Goal: Task Accomplishment & Management: Complete application form

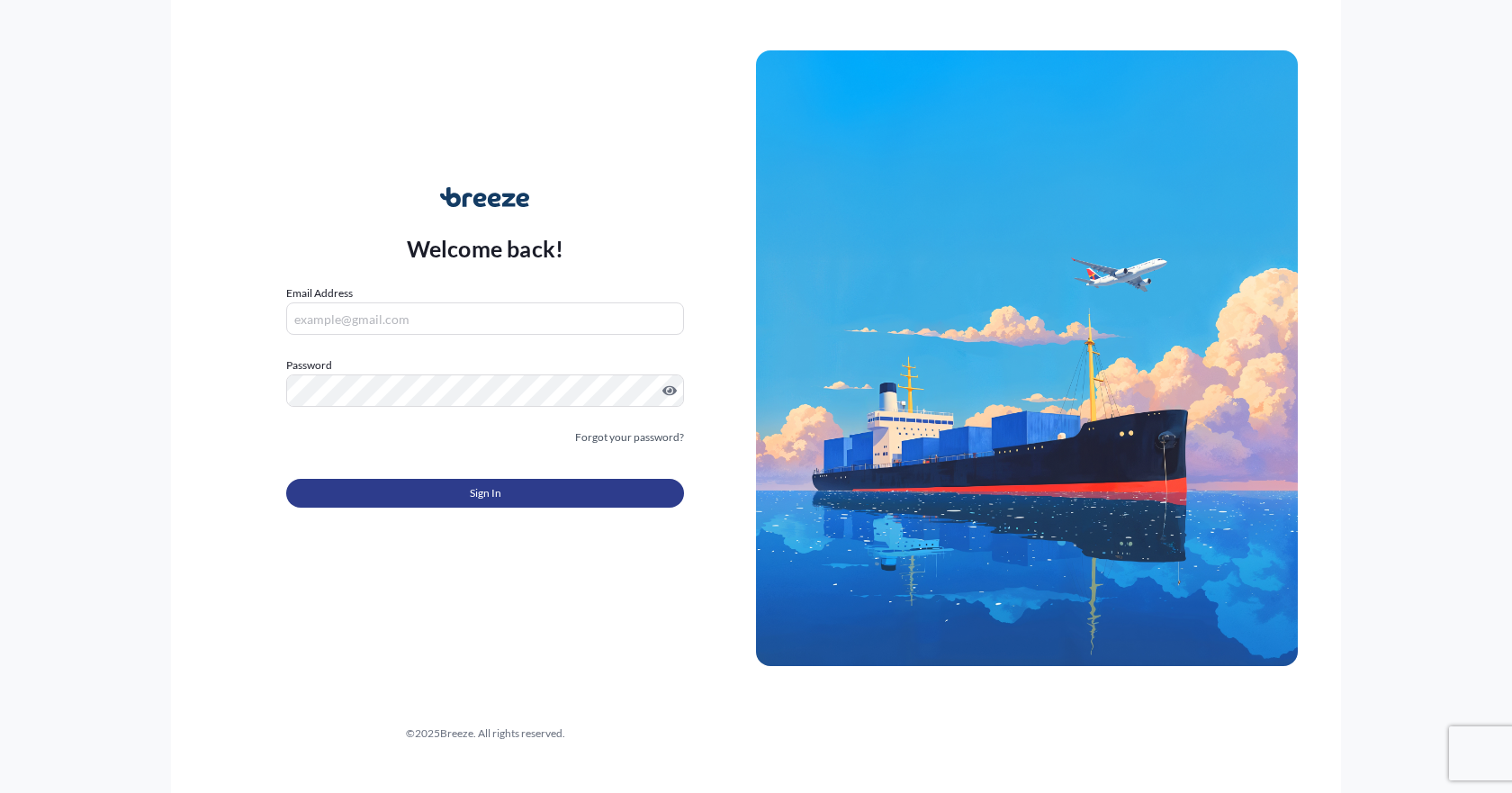
type input "[EMAIL_ADDRESS][DOMAIN_NAME]"
click at [499, 496] on span "Sign In" at bounding box center [485, 493] width 32 height 18
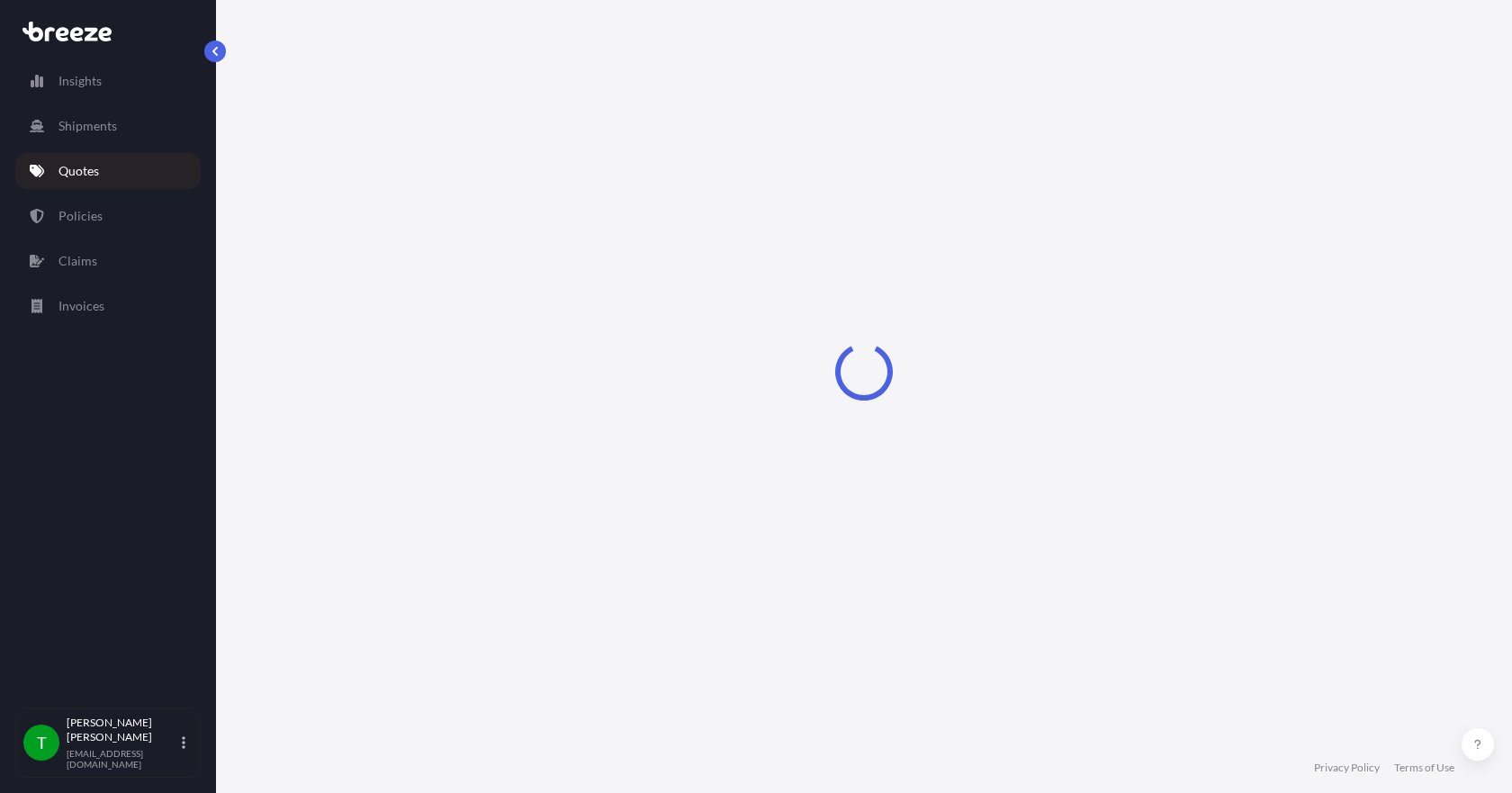
select select "Sea"
select select "1"
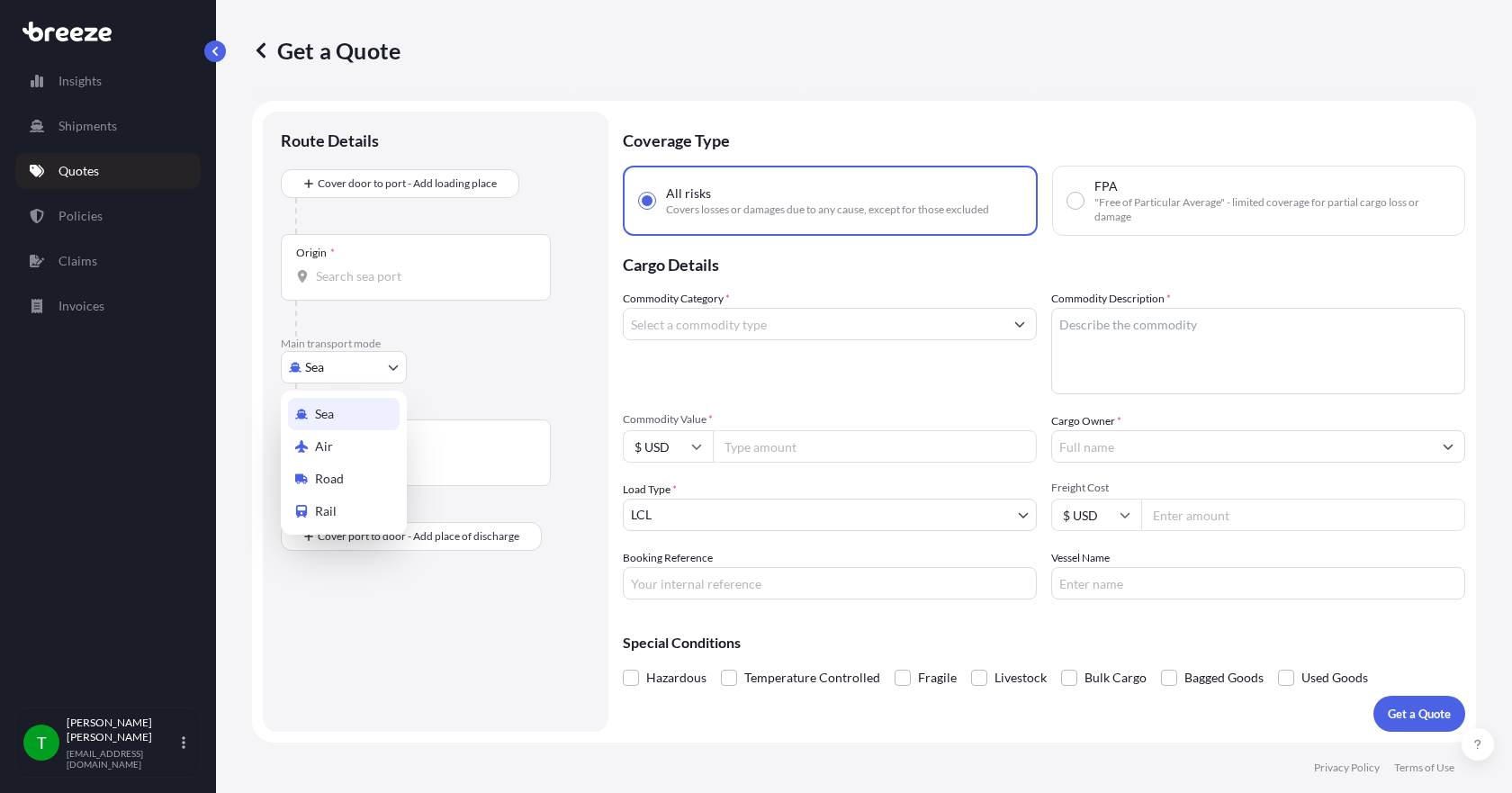
click at [372, 363] on body "Insights Shipments Quotes Policies Claims Invoices T [PERSON_NAME] [EMAIL_ADDRE…" at bounding box center [756, 396] width 1512 height 793
click at [350, 472] on div "Road" at bounding box center [344, 479] width 112 height 33
select select "Road"
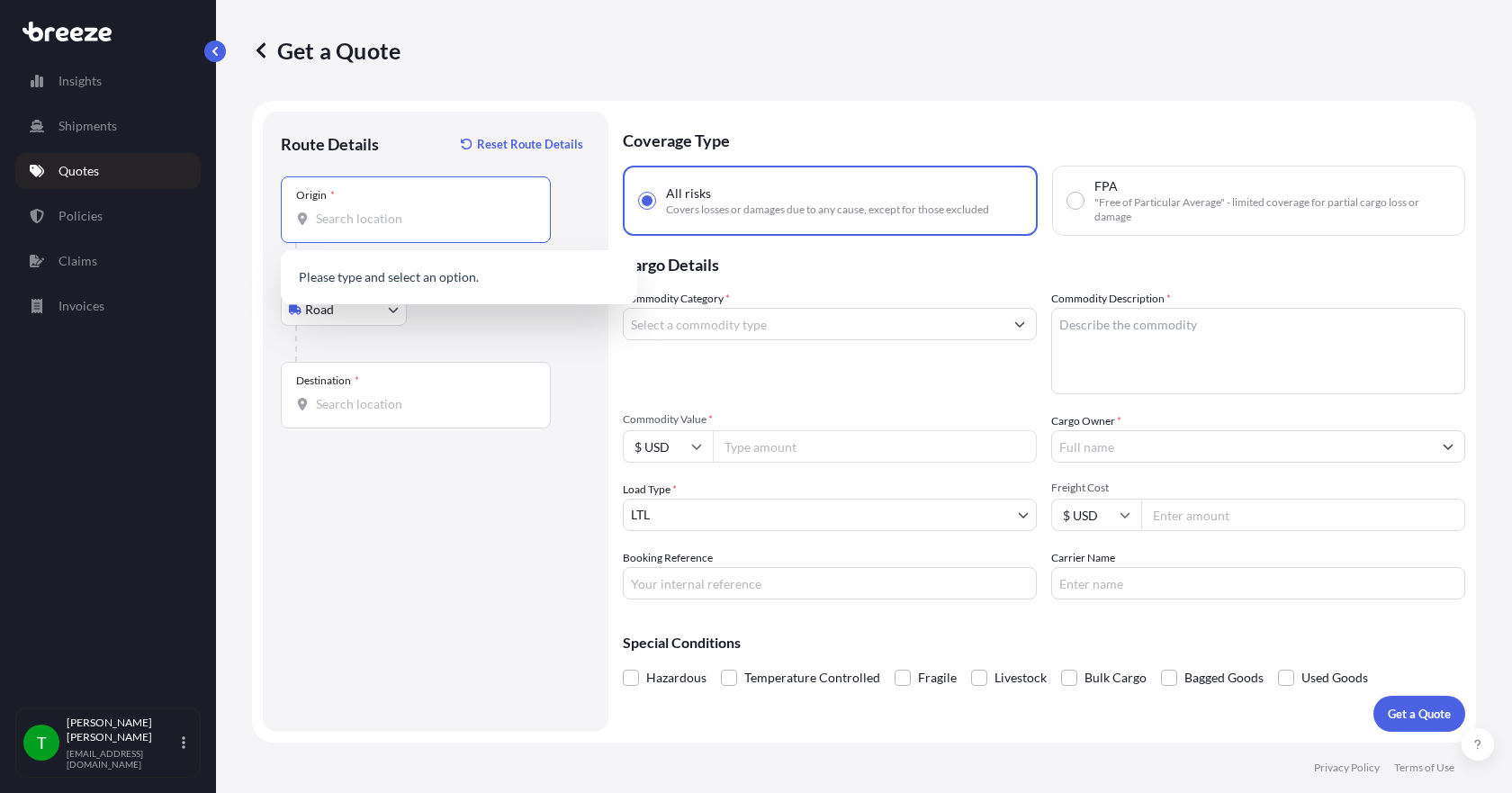
click at [355, 214] on input "Origin *" at bounding box center [422, 219] width 212 height 18
type input "60177"
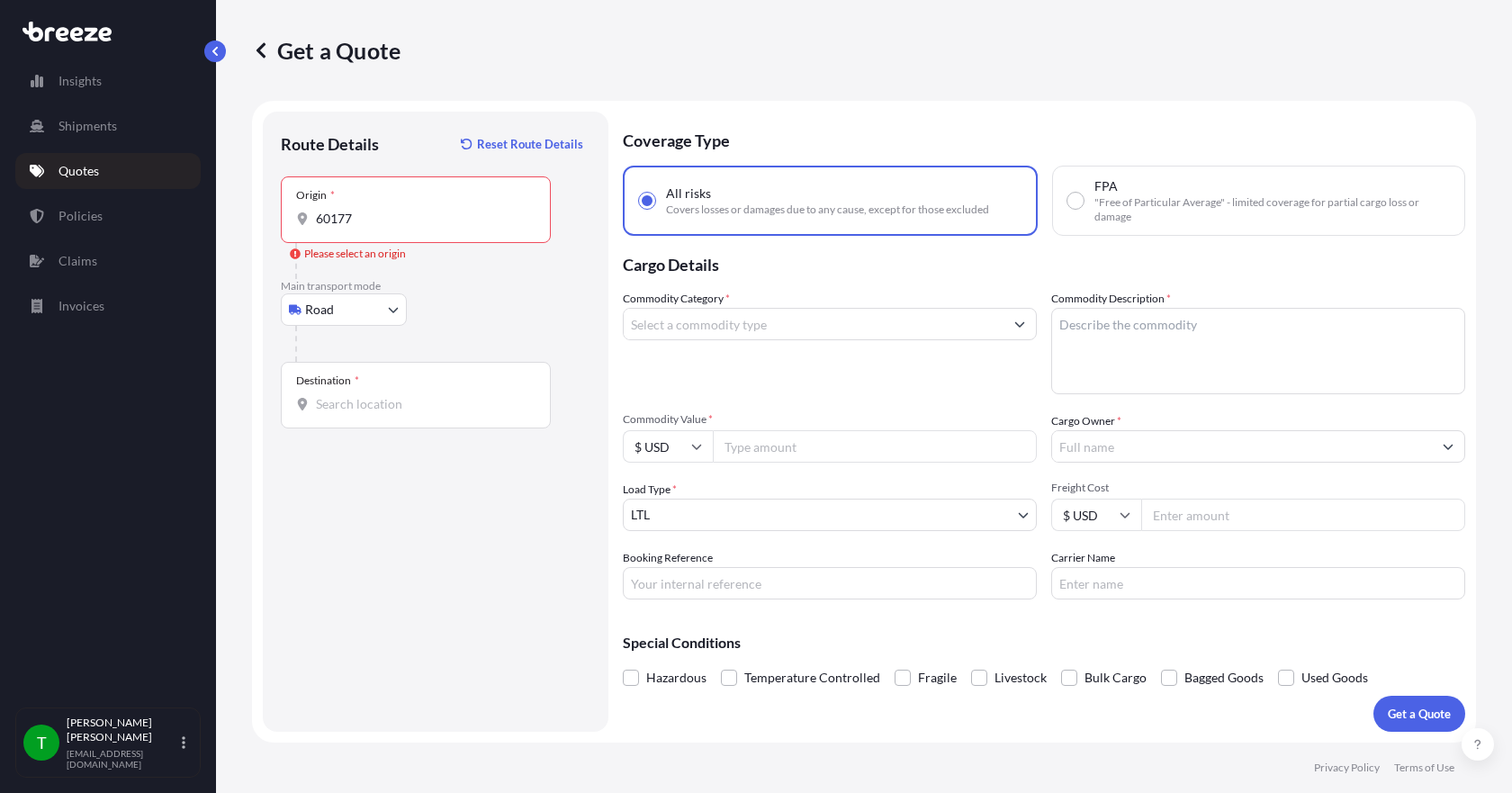
click at [378, 206] on div "Origin * 60177" at bounding box center [415, 210] width 270 height 67
click at [378, 210] on input "60177" at bounding box center [422, 219] width 212 height 18
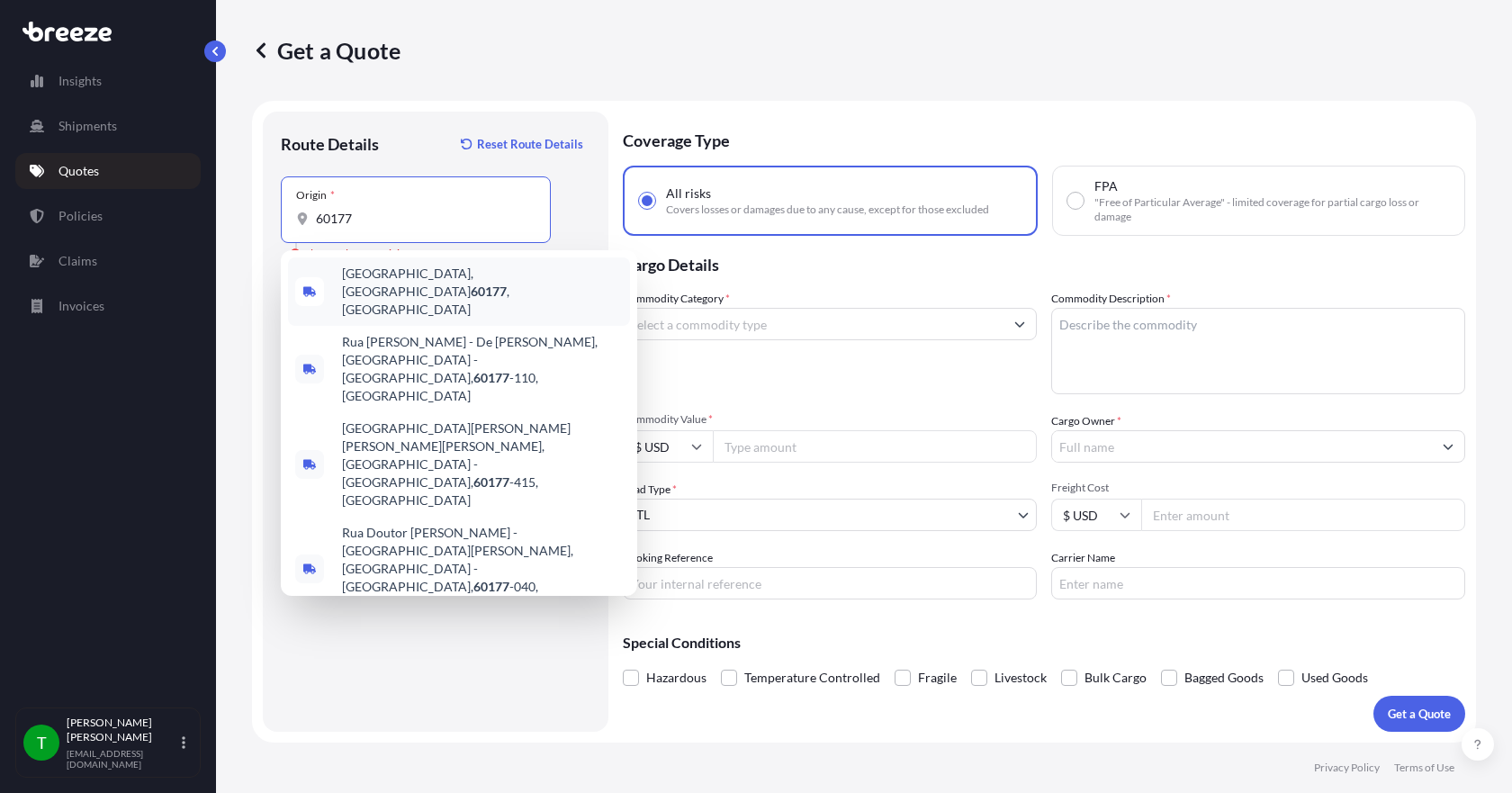
click at [378, 283] on span "[GEOGRAPHIC_DATA] , [GEOGRAPHIC_DATA]" at bounding box center [482, 292] width 281 height 54
type input "[GEOGRAPHIC_DATA], [GEOGRAPHIC_DATA]"
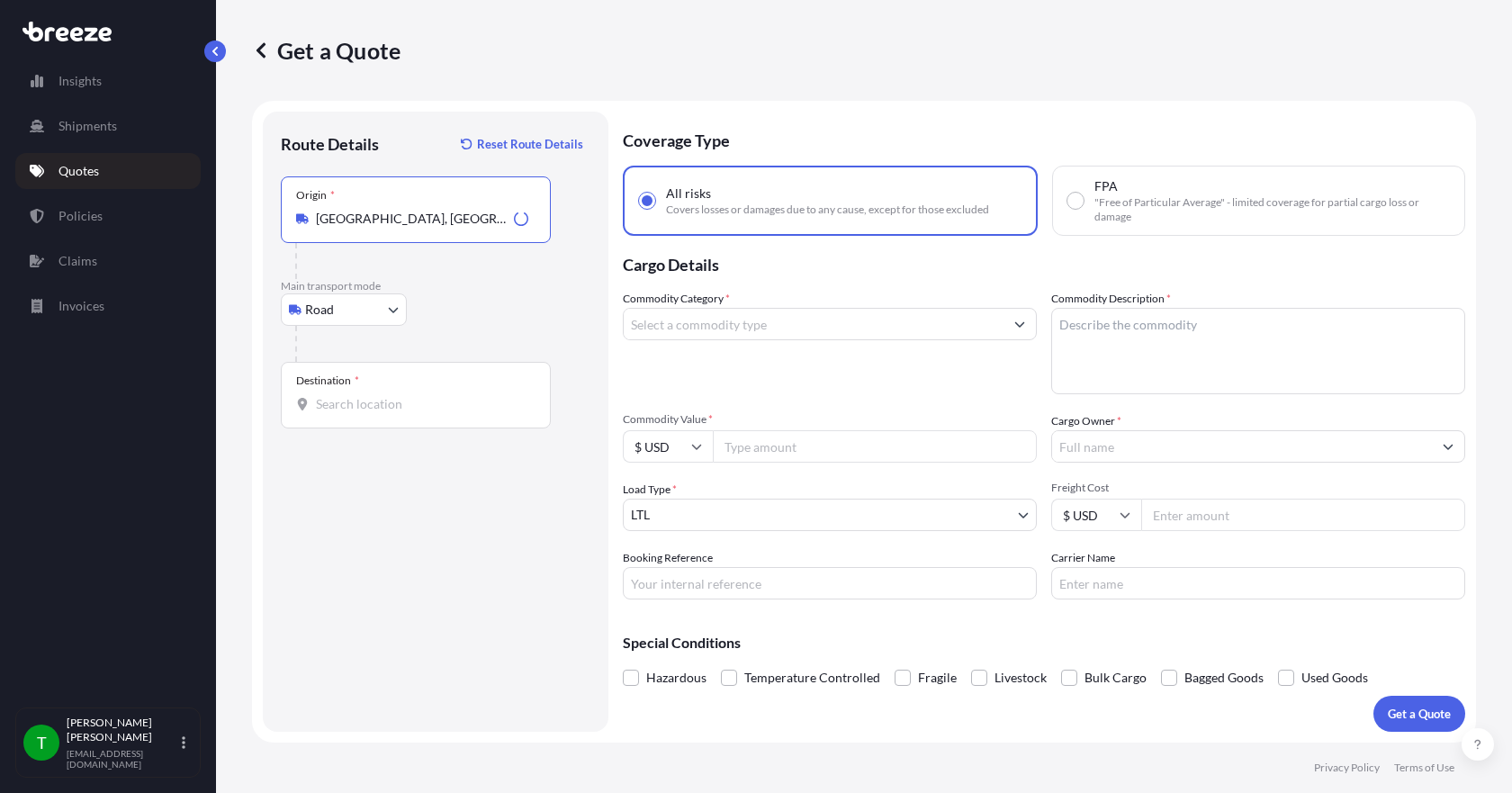
click at [353, 417] on div "Destination *" at bounding box center [415, 395] width 270 height 67
click at [353, 413] on input "Destination *" at bounding box center [422, 404] width 212 height 18
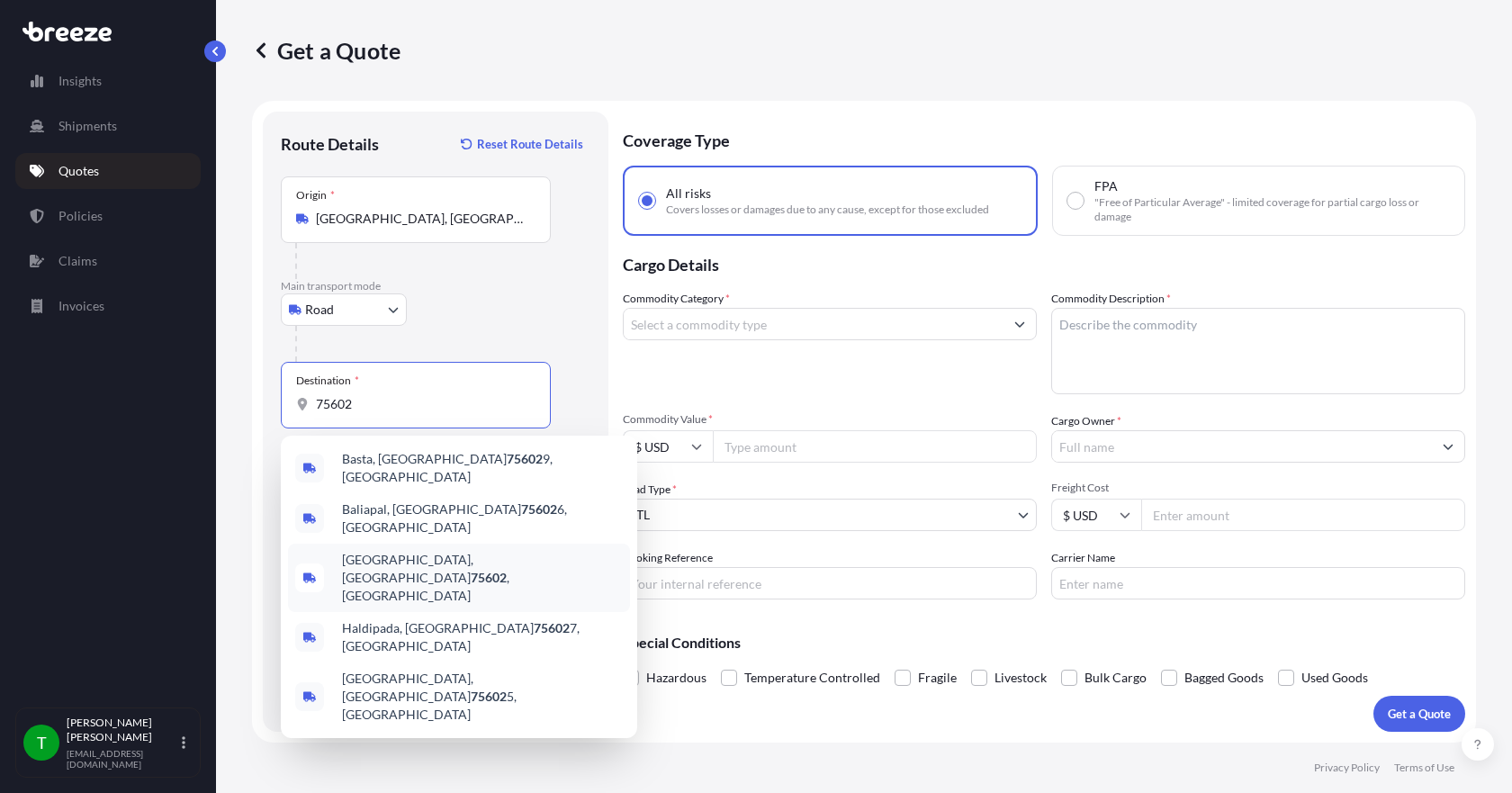
click at [393, 551] on span "[GEOGRAPHIC_DATA] , [GEOGRAPHIC_DATA]" at bounding box center [482, 578] width 281 height 54
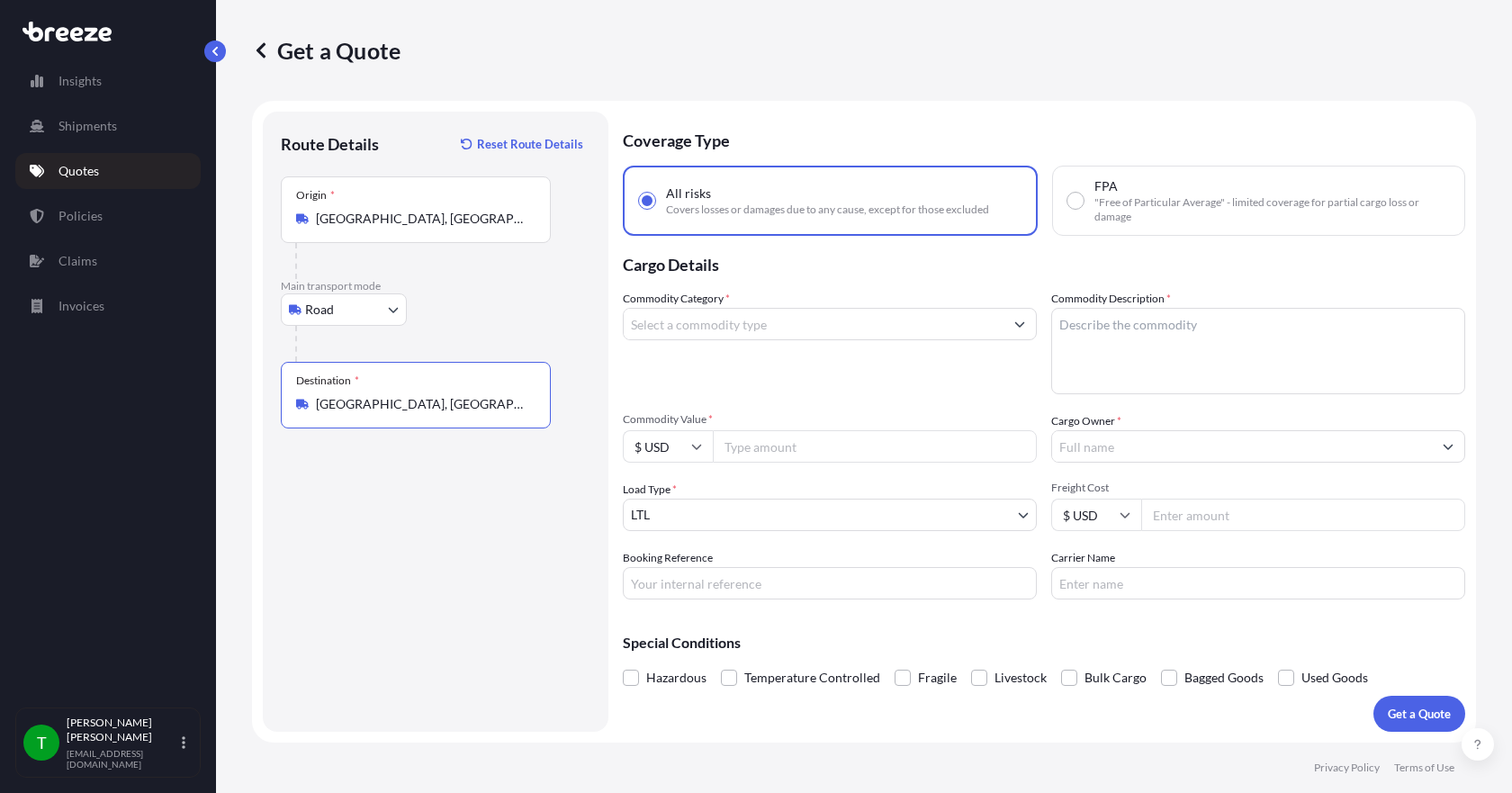
type input "[GEOGRAPHIC_DATA], [GEOGRAPHIC_DATA]"
click at [704, 327] on input "Commodity Category *" at bounding box center [813, 324] width 379 height 33
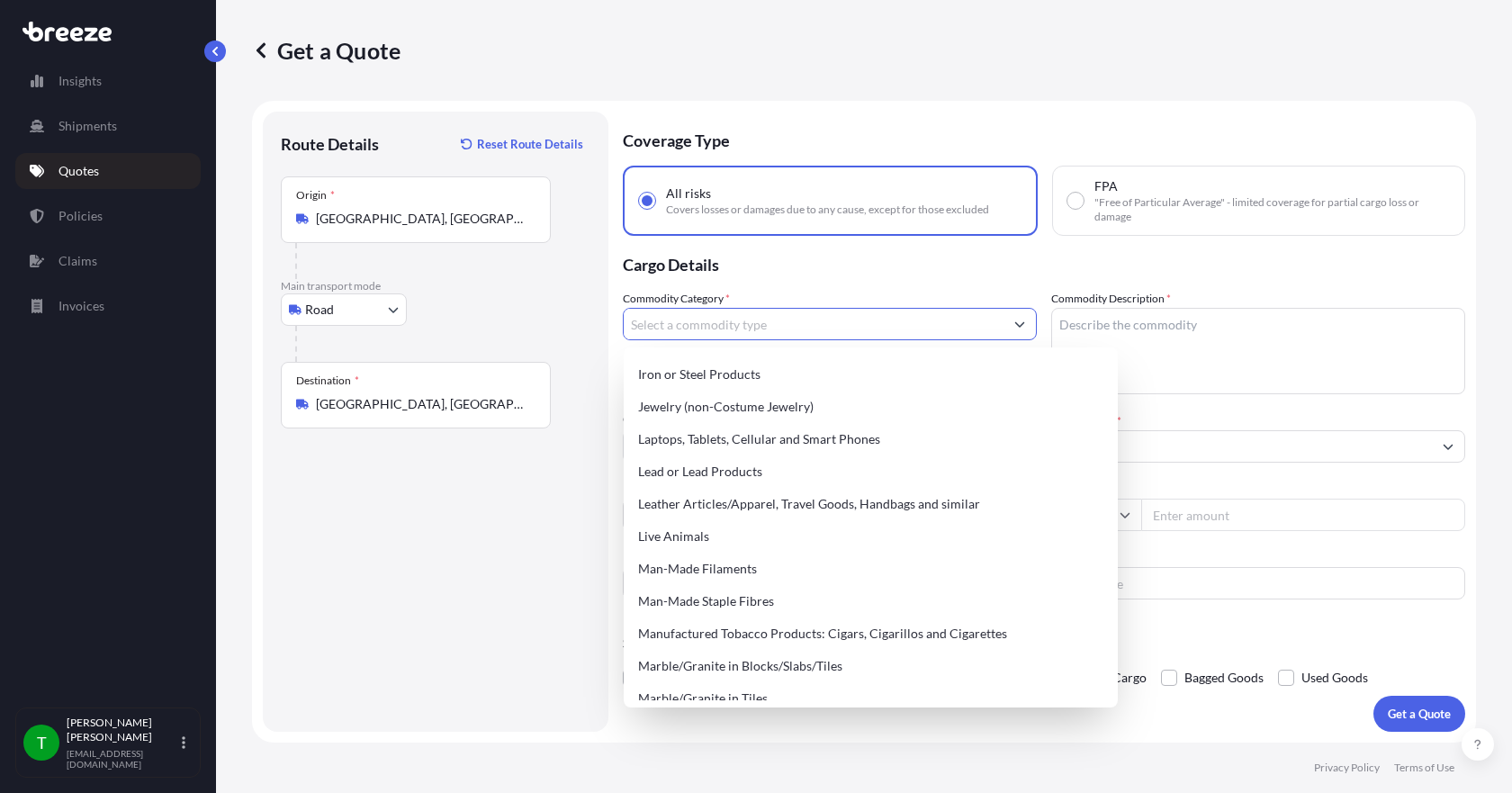
scroll to position [2430, 0]
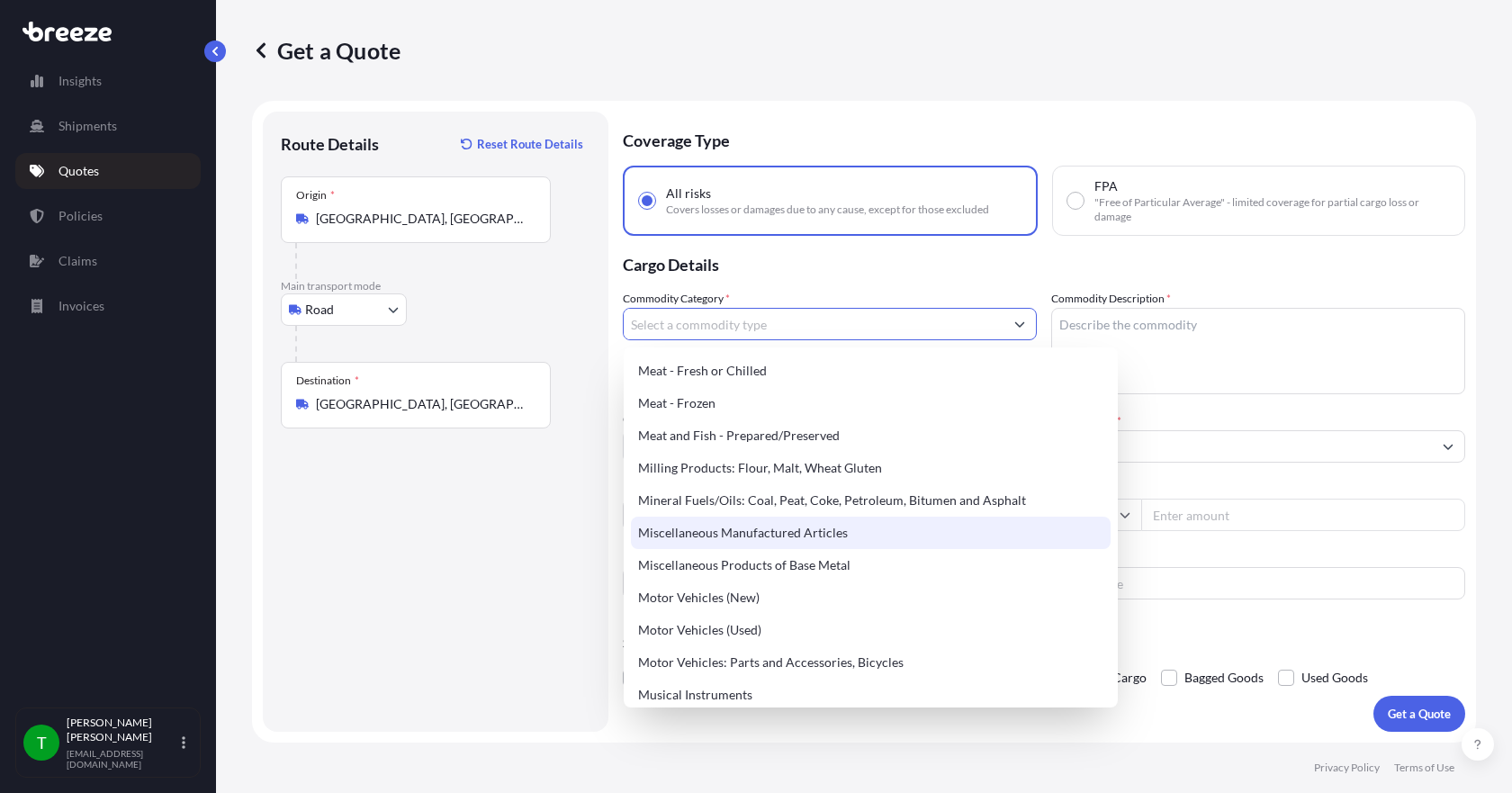
click at [763, 540] on div "Miscellaneous Manufactured Articles" at bounding box center [870, 533] width 480 height 33
type input "Miscellaneous Manufactured Articles"
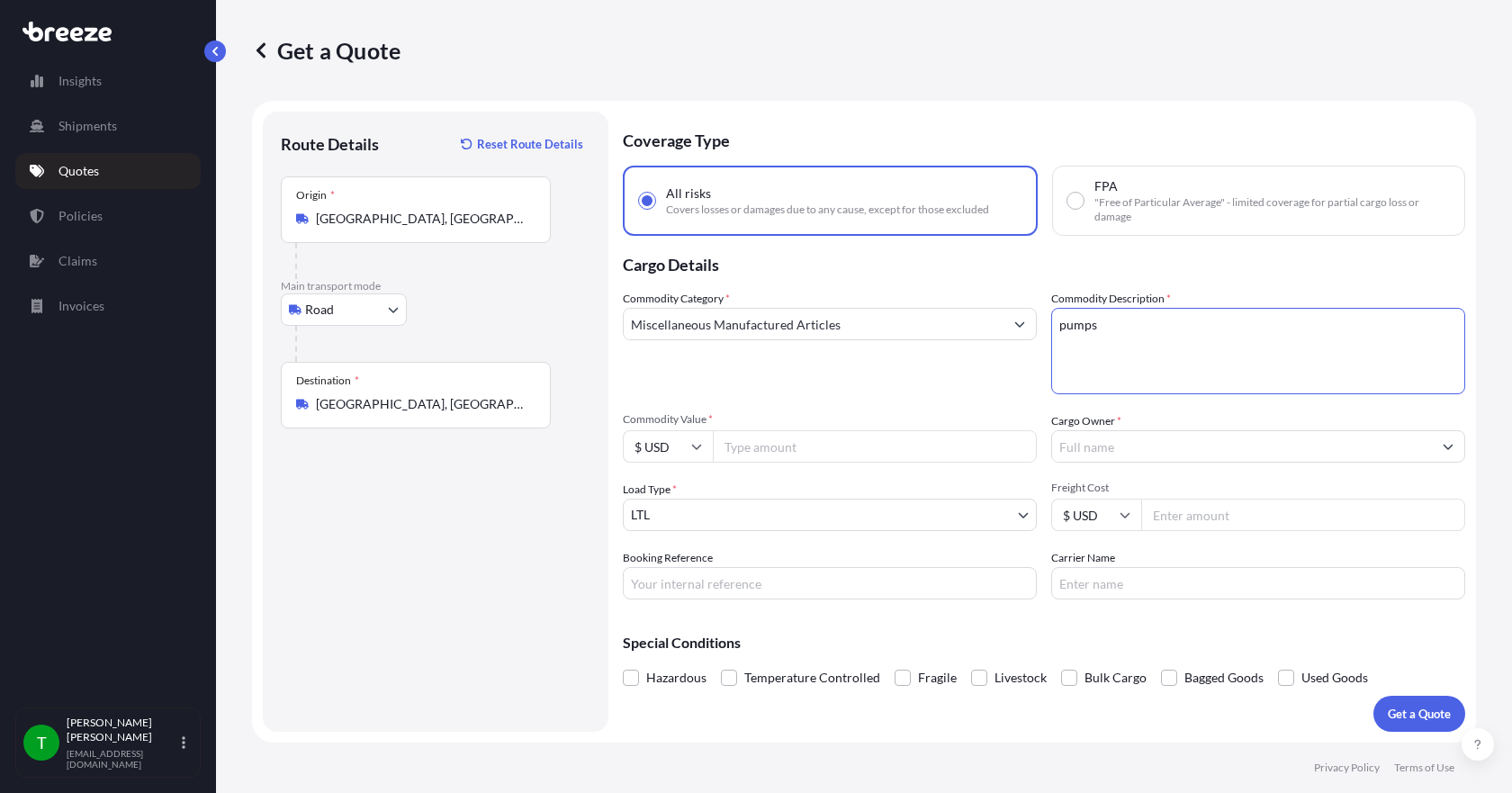
type textarea "pumps"
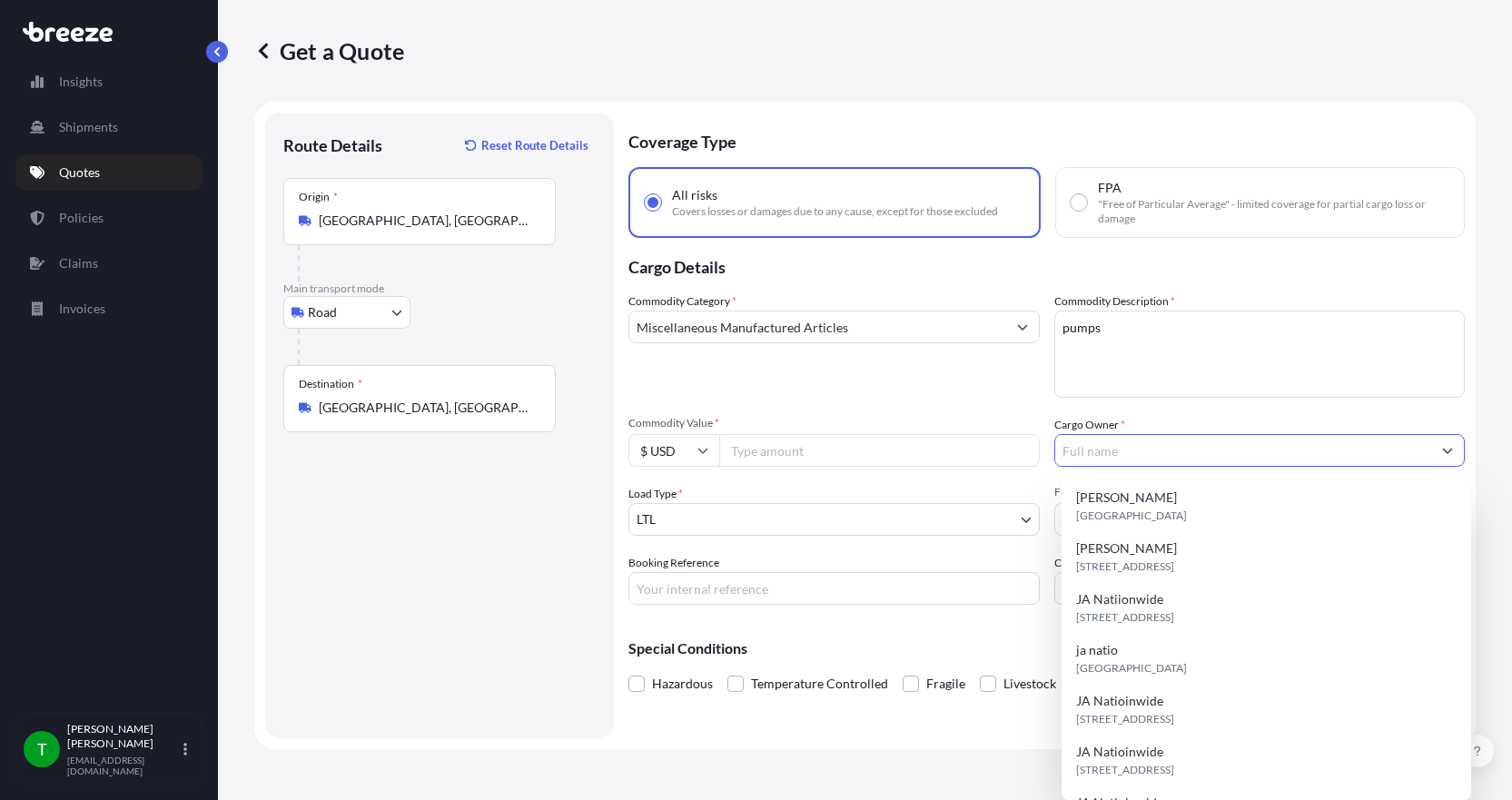
click at [754, 452] on input "Commodity Value *" at bounding box center [879, 450] width 321 height 33
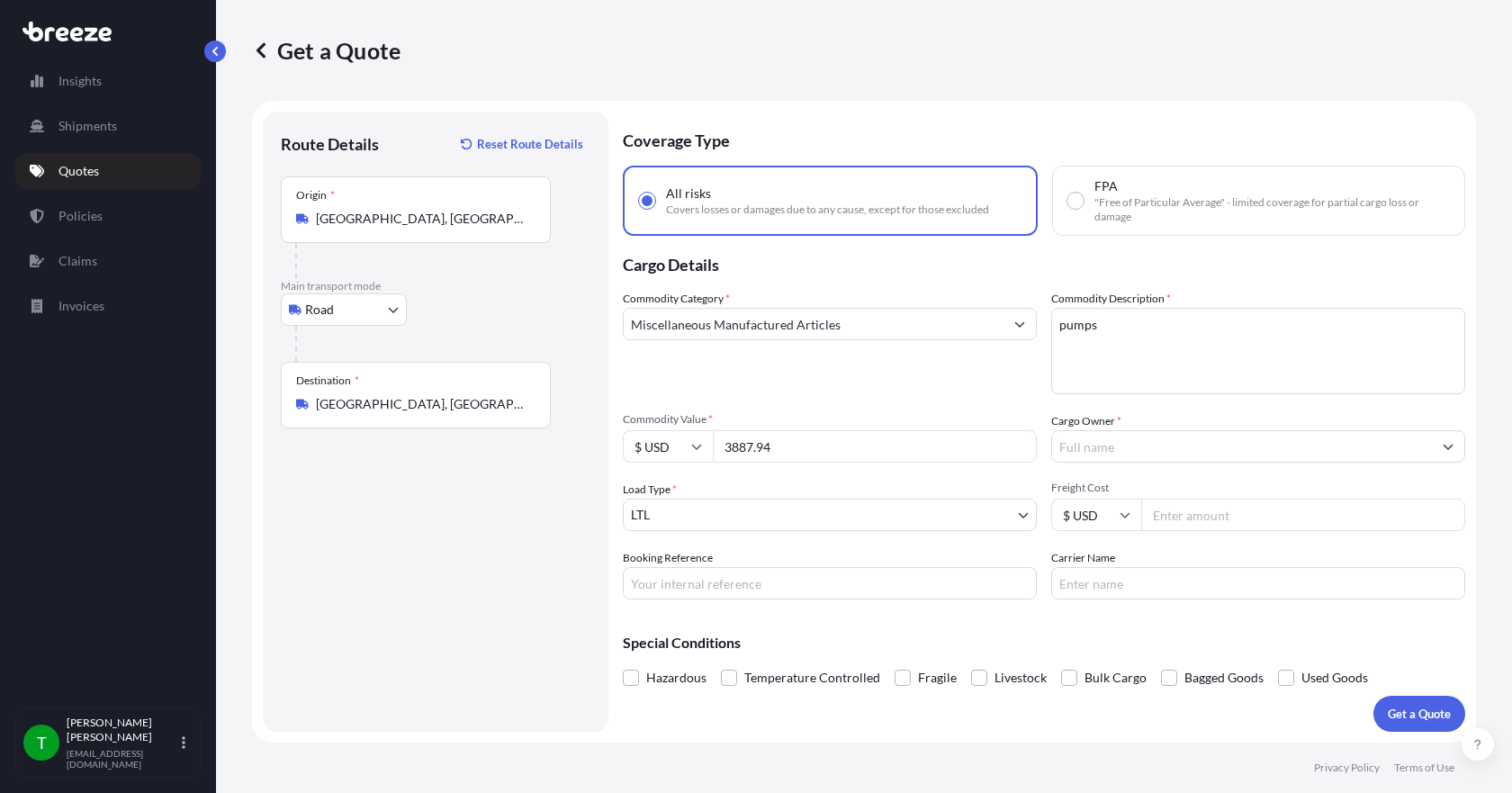
type input "3887.94"
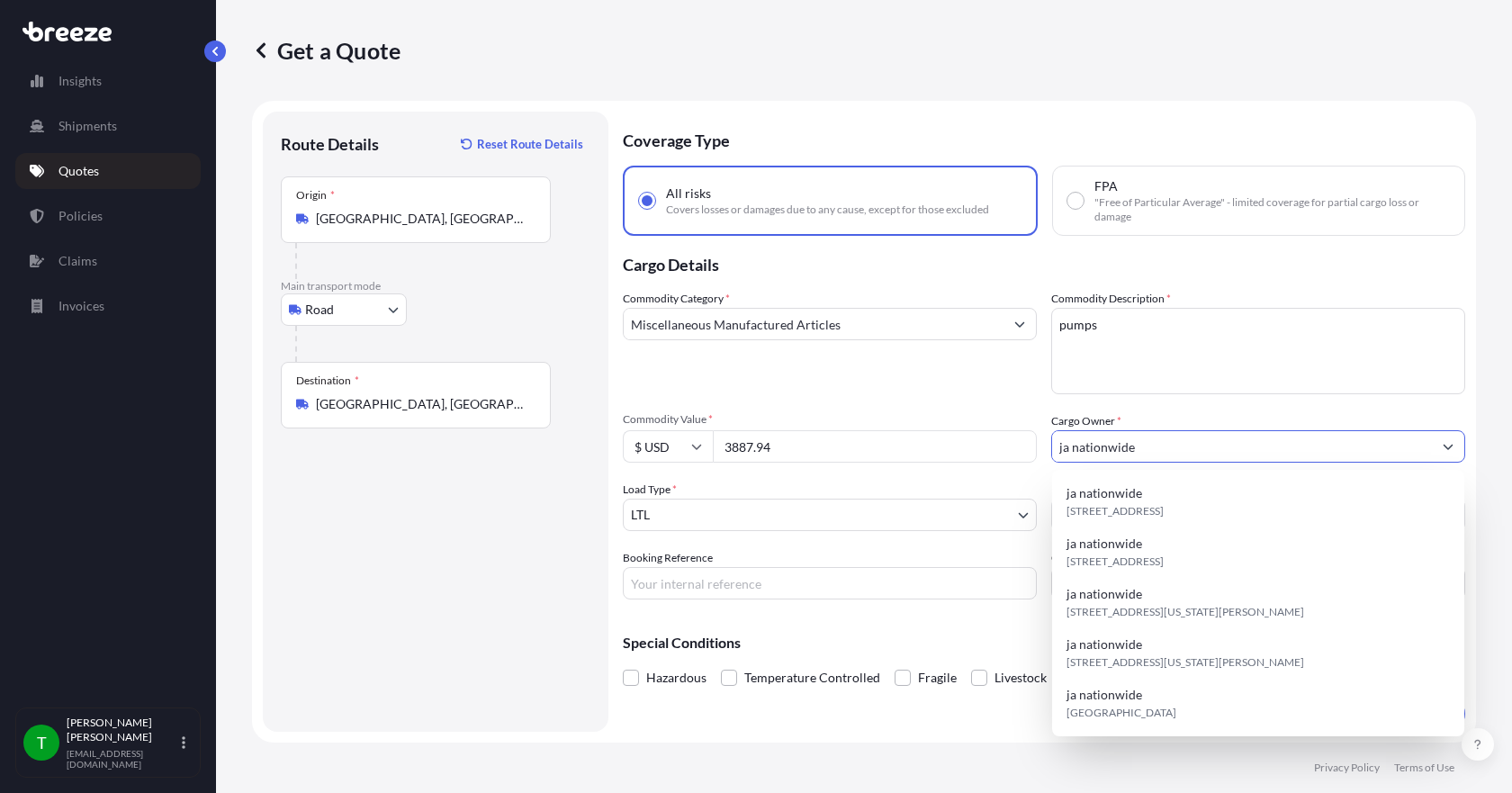
type input "ja nationwide"
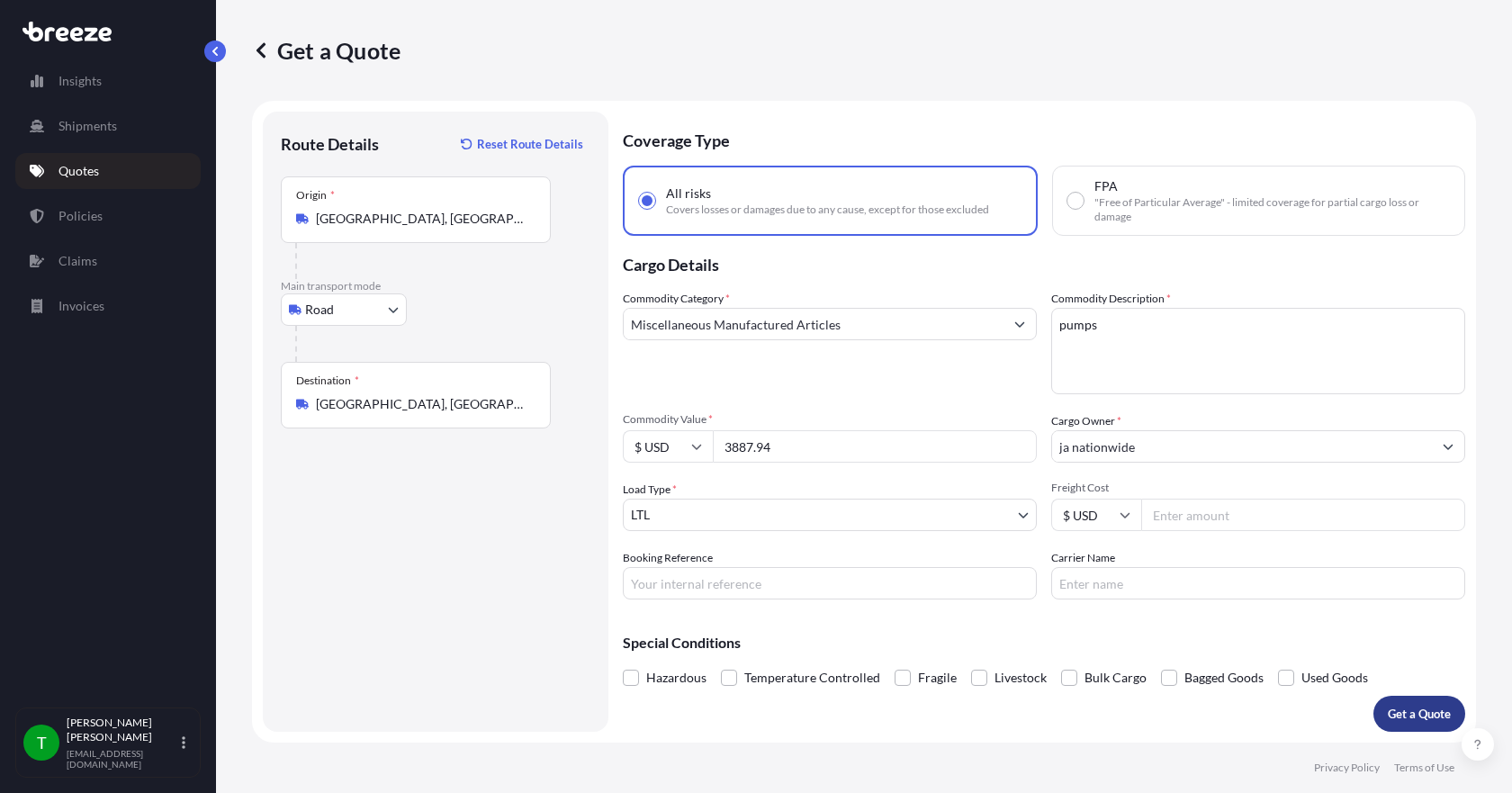
click at [1402, 706] on p "Get a Quote" at bounding box center [1419, 714] width 63 height 18
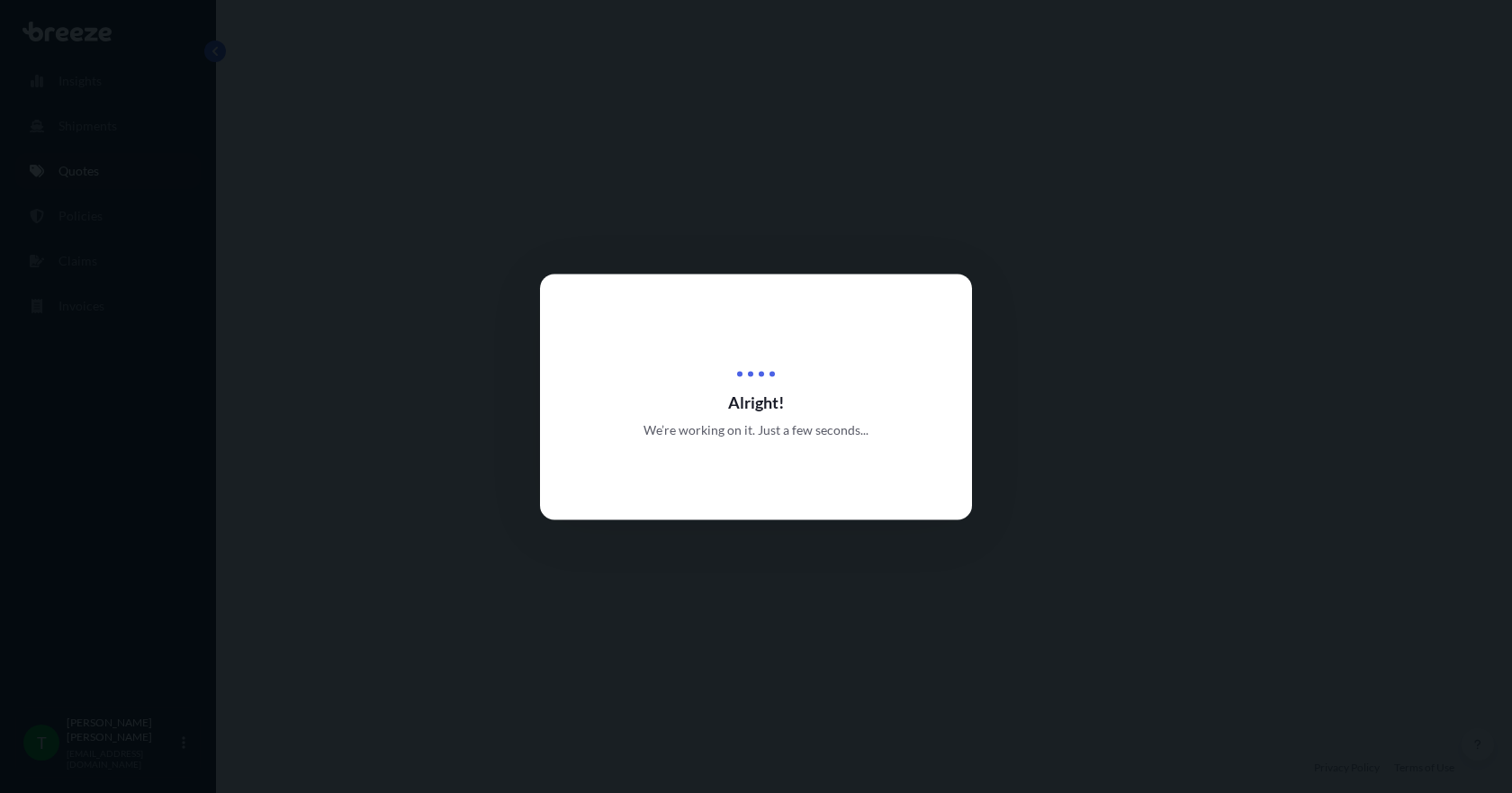
select select "Road"
select select "1"
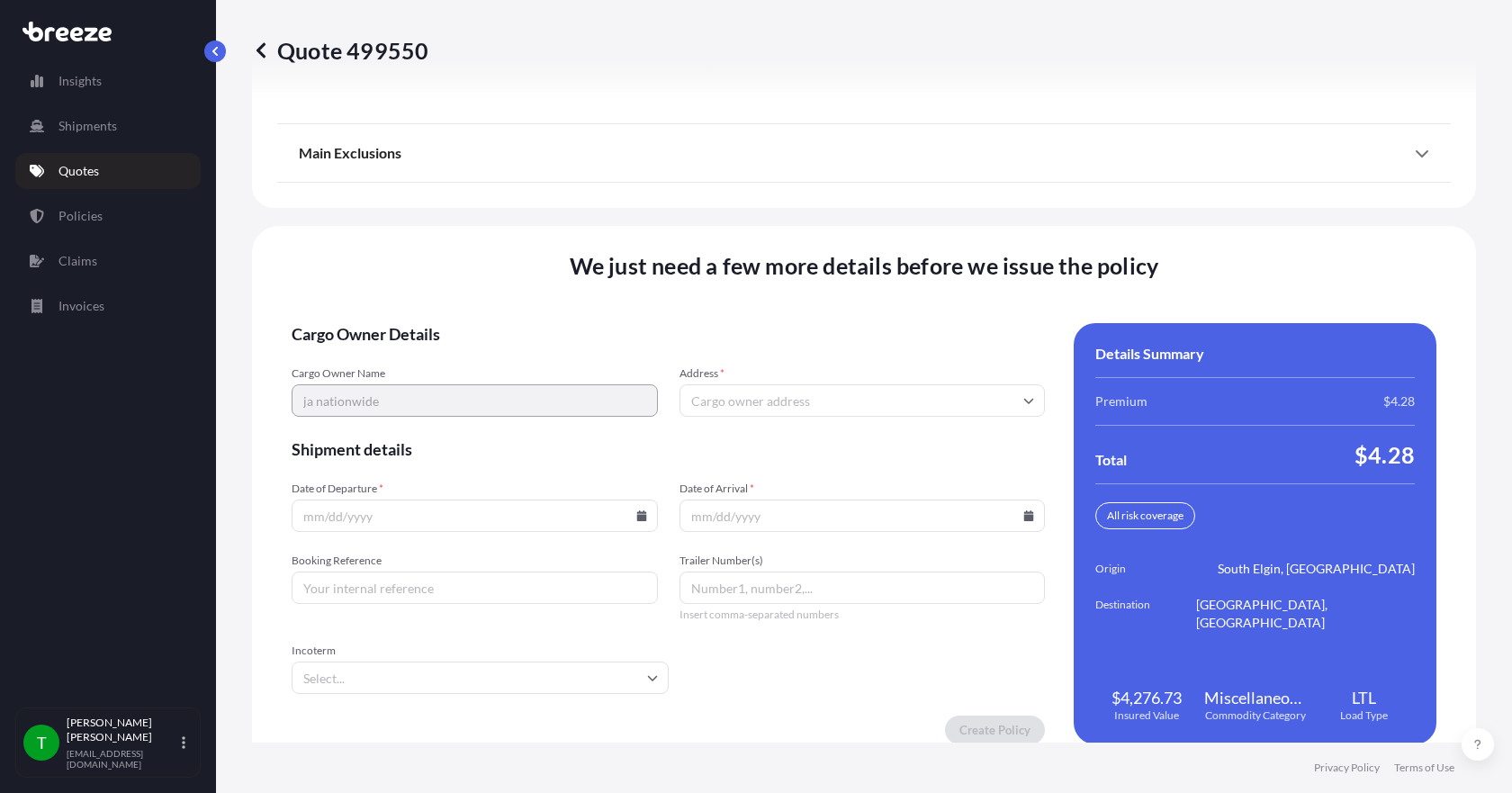
scroll to position [2356, 0]
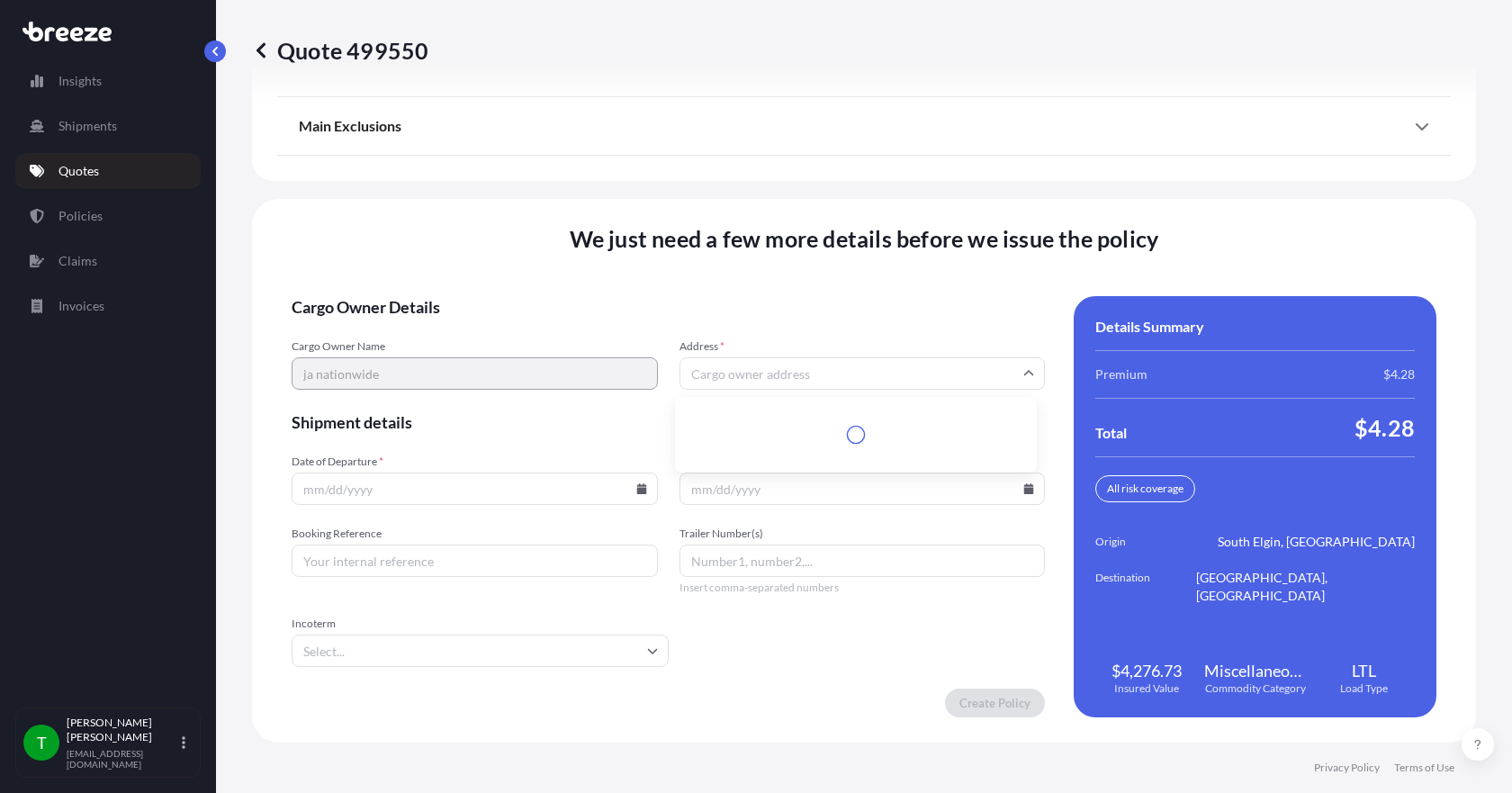
click at [715, 377] on input "Address *" at bounding box center [862, 373] width 366 height 33
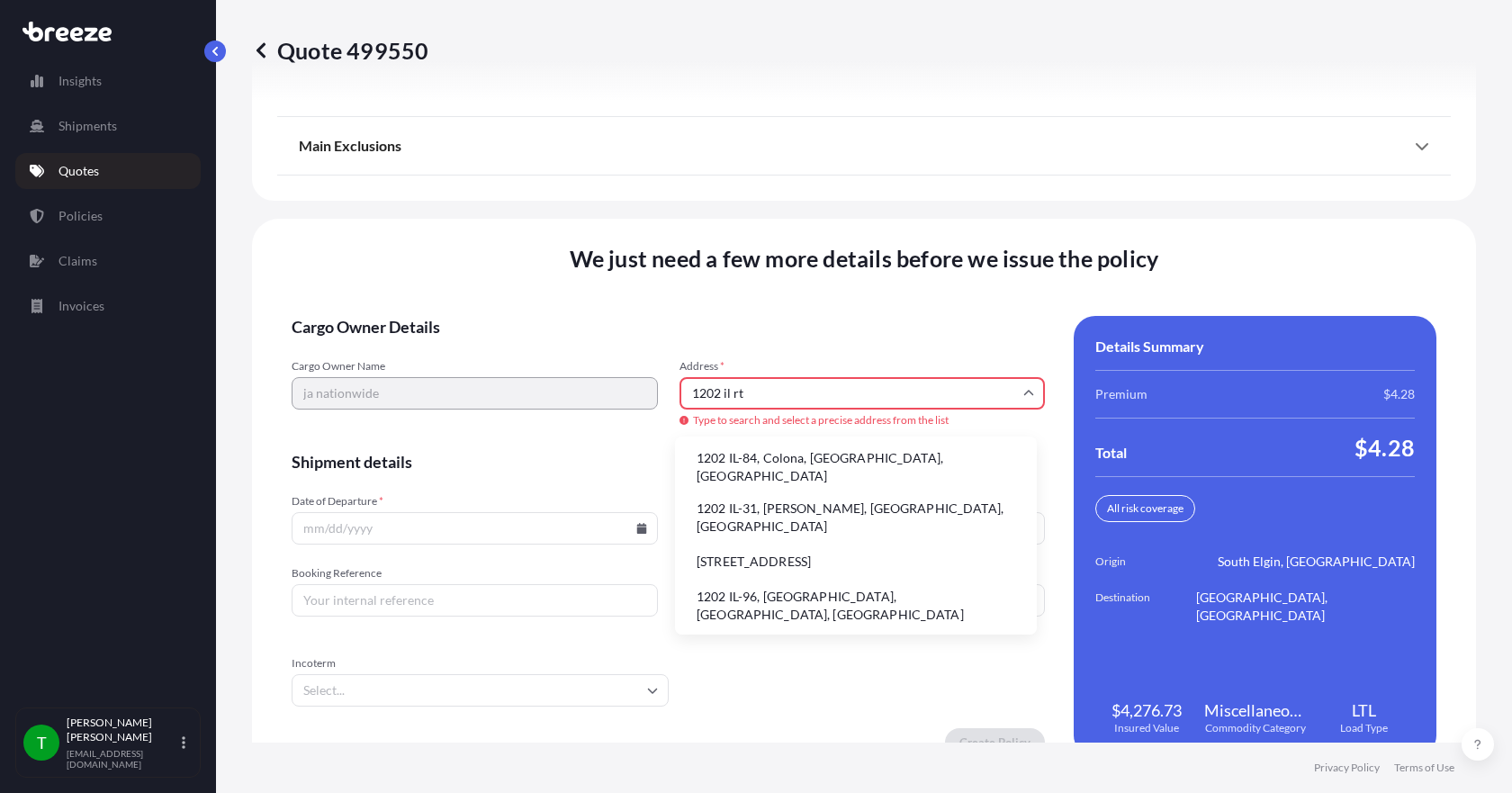
click at [770, 498] on li "1202 IL-31, [PERSON_NAME], [GEOGRAPHIC_DATA], [GEOGRAPHIC_DATA]" at bounding box center [855, 518] width 348 height 47
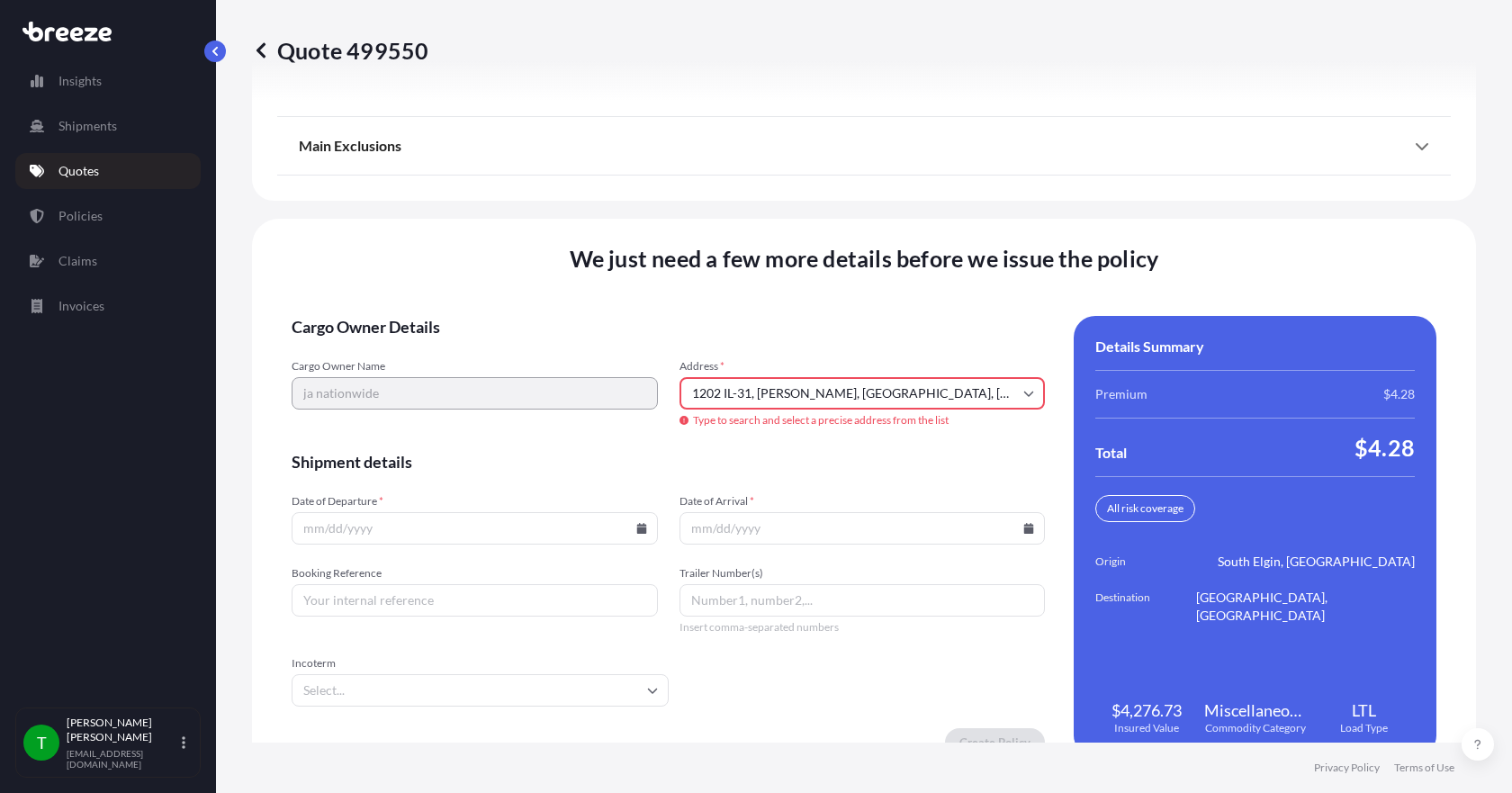
type input "[STREET_ADDRESS][PERSON_NAME]"
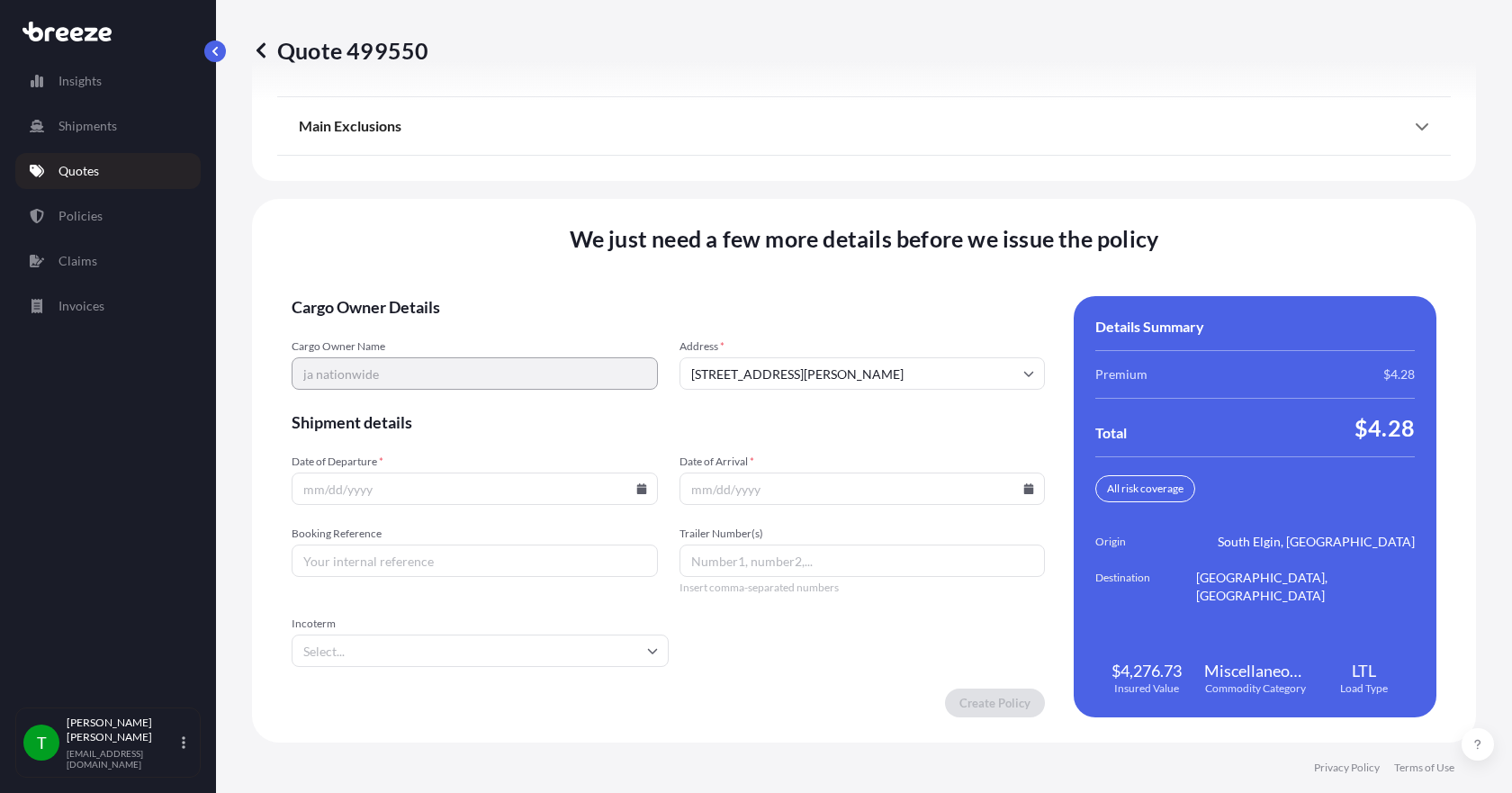
click at [637, 488] on icon at bounding box center [640, 489] width 10 height 11
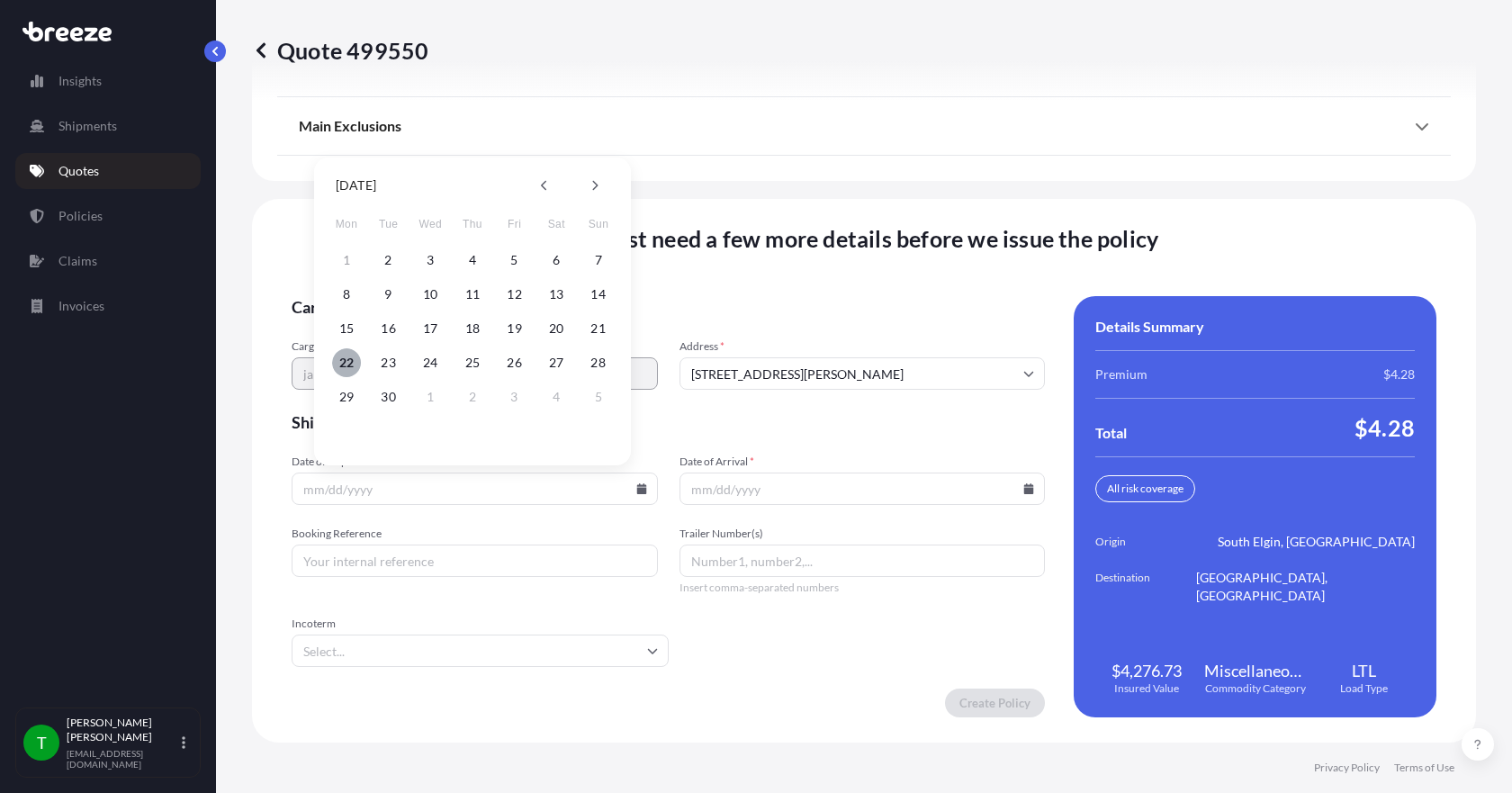
click at [345, 359] on button "22" at bounding box center [347, 363] width 29 height 29
type input "[DATE]"
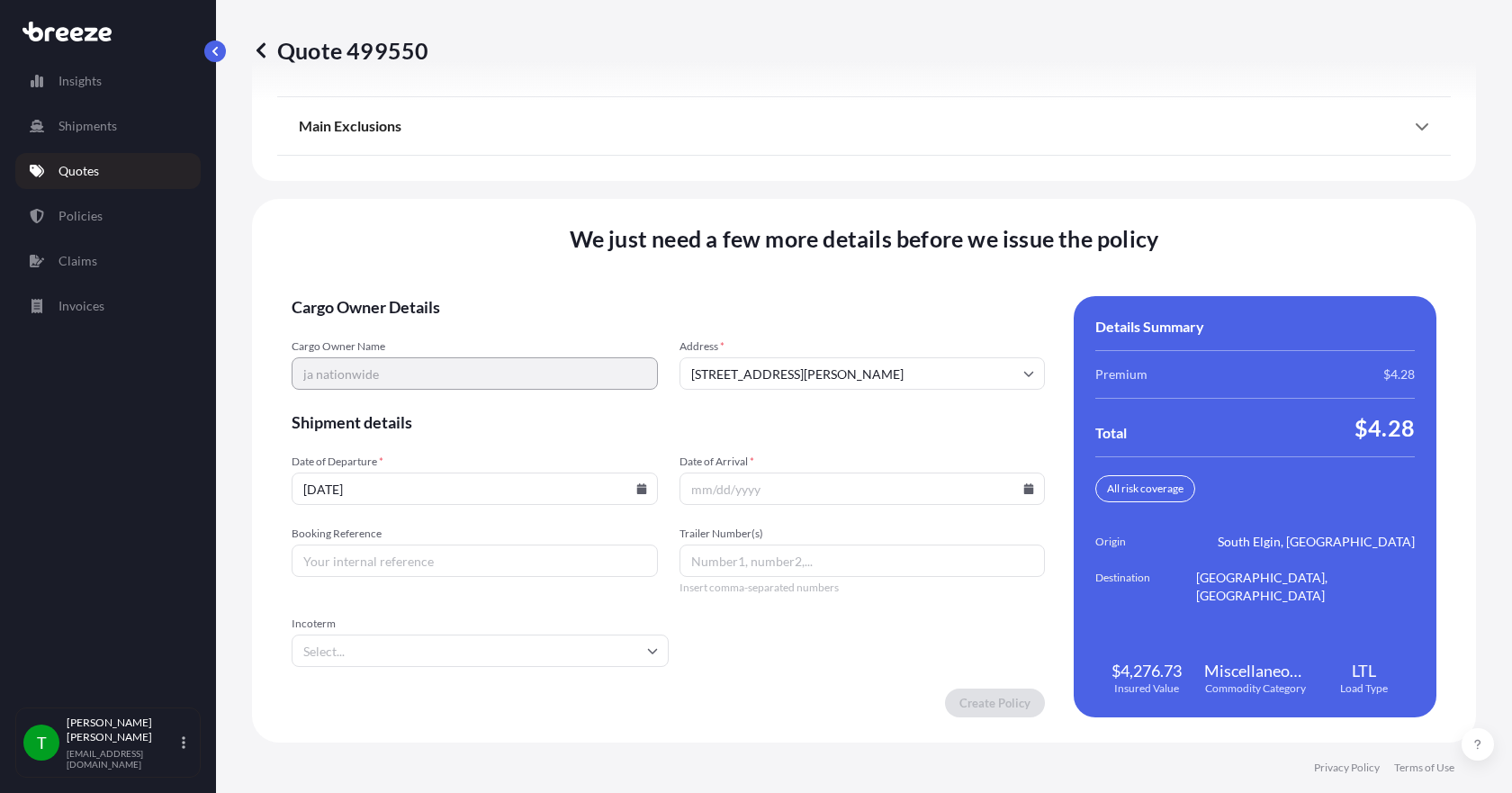
click at [1023, 486] on icon at bounding box center [1029, 489] width 11 height 11
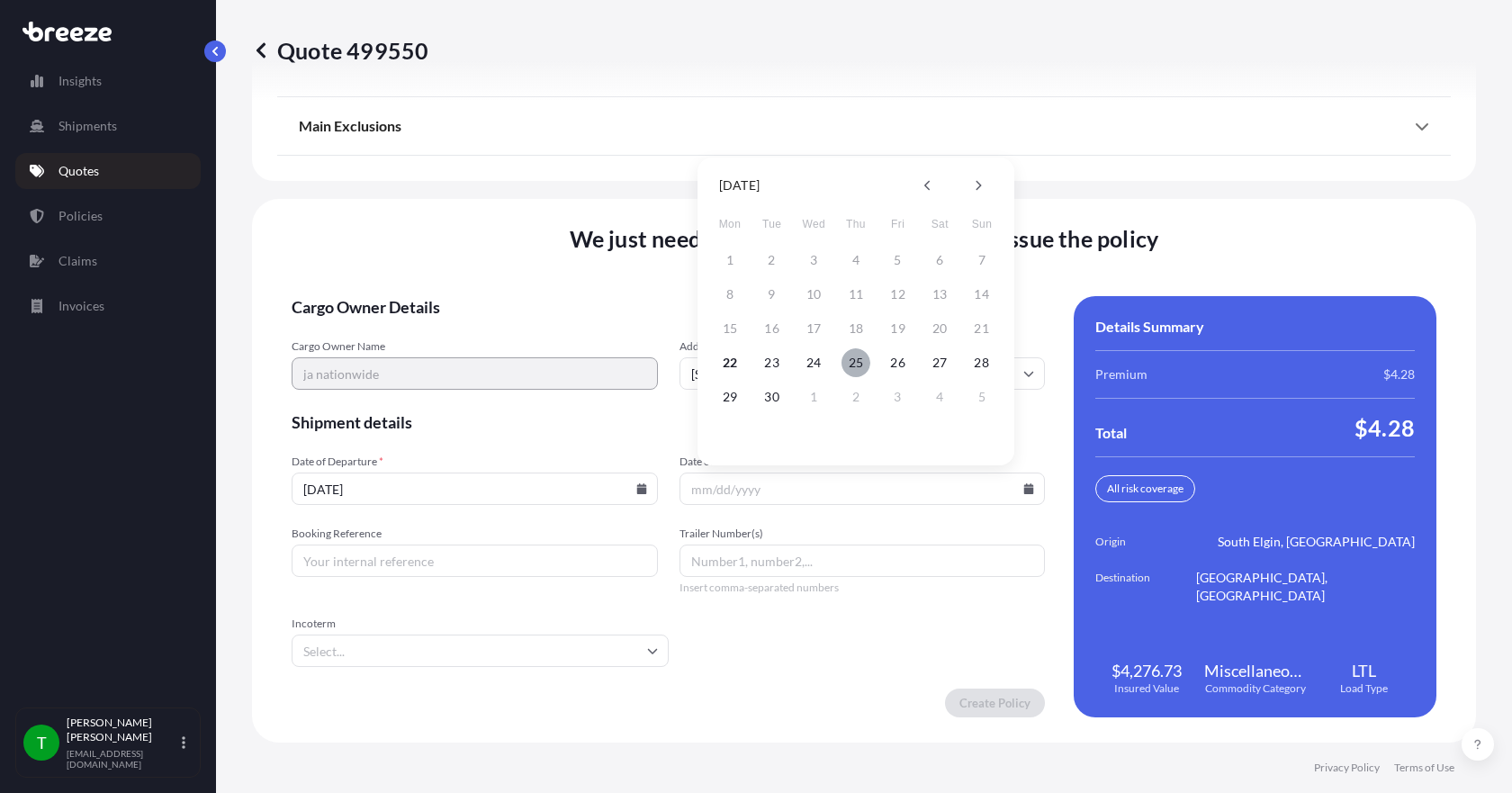
click at [856, 361] on button "25" at bounding box center [855, 363] width 29 height 29
type input "[DATE]"
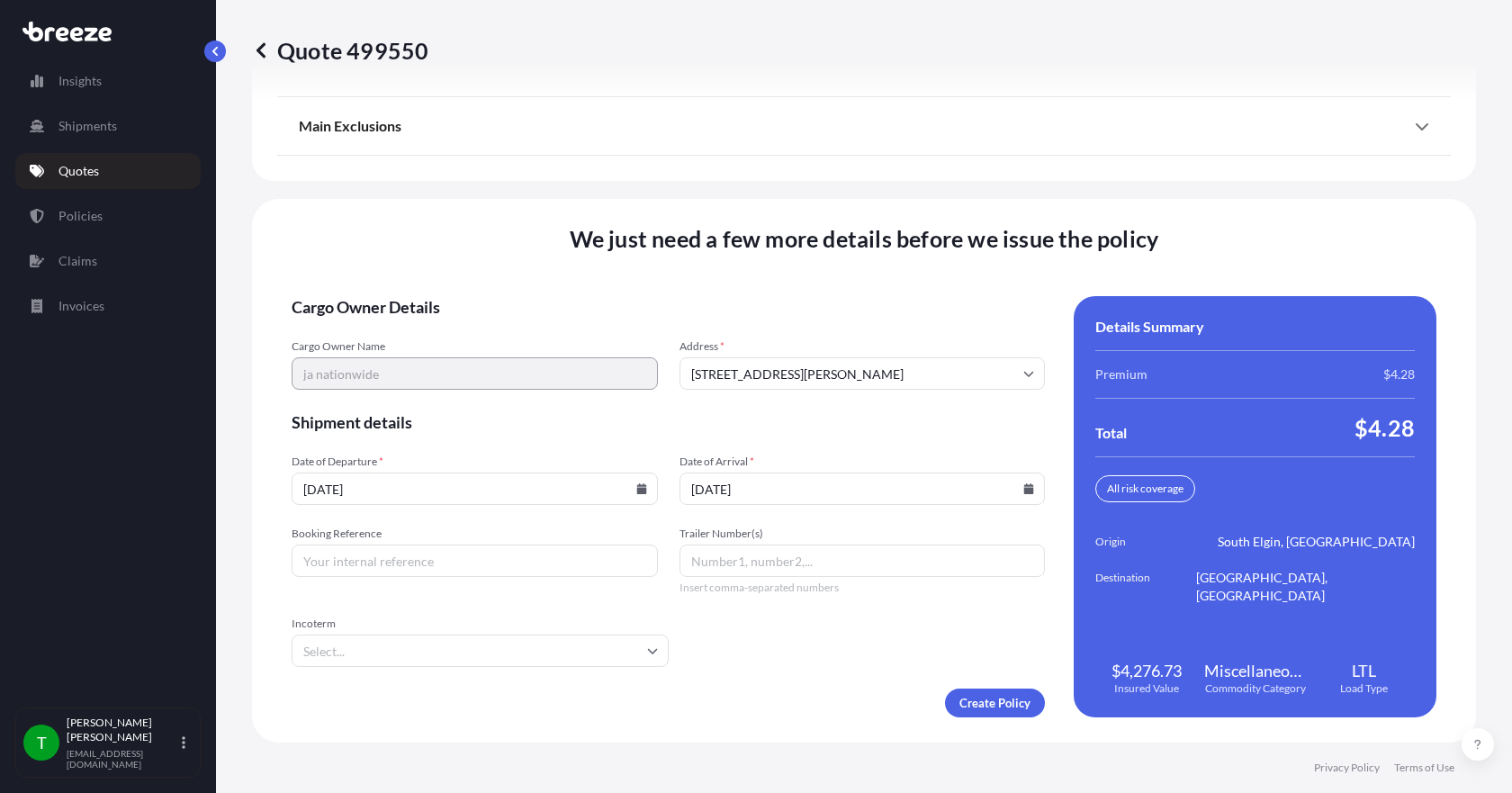
click at [441, 555] on input "Booking Reference" at bounding box center [474, 561] width 366 height 33
type input "349875"
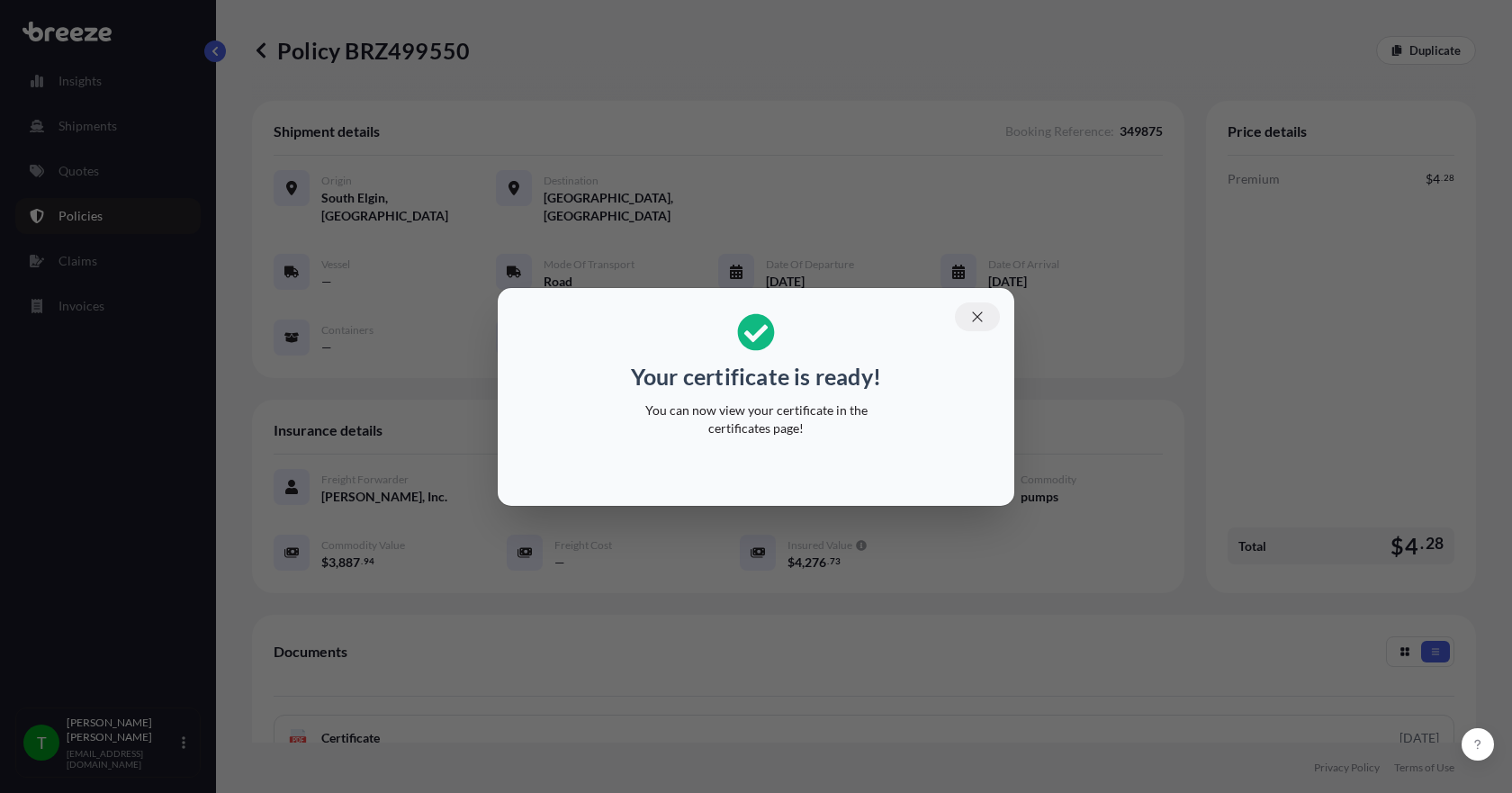
click at [983, 317] on icon "button" at bounding box center [977, 317] width 16 height 16
